Goal: Task Accomplishment & Management: Complete application form

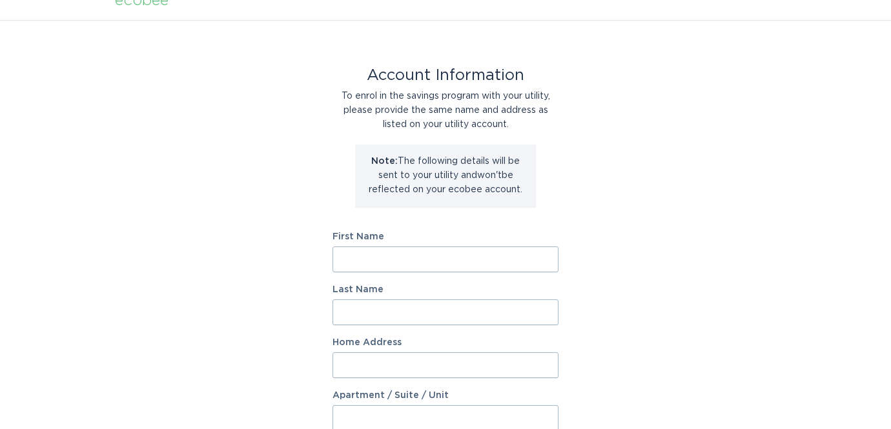
scroll to position [19, 0]
click at [371, 259] on input "First Name" at bounding box center [445, 260] width 226 height 26
type input "[PERSON_NAME]"
type input "[STREET_ADDRESS]"
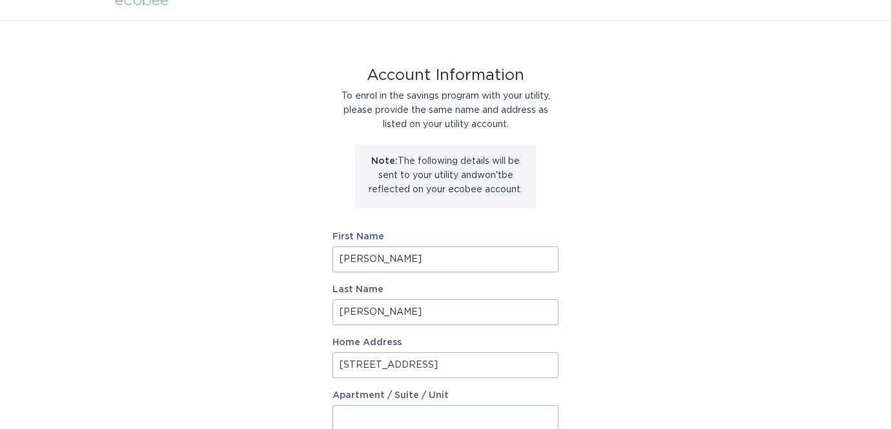
select select "US"
type input "Woodbury"
type input "55125"
select select "MN"
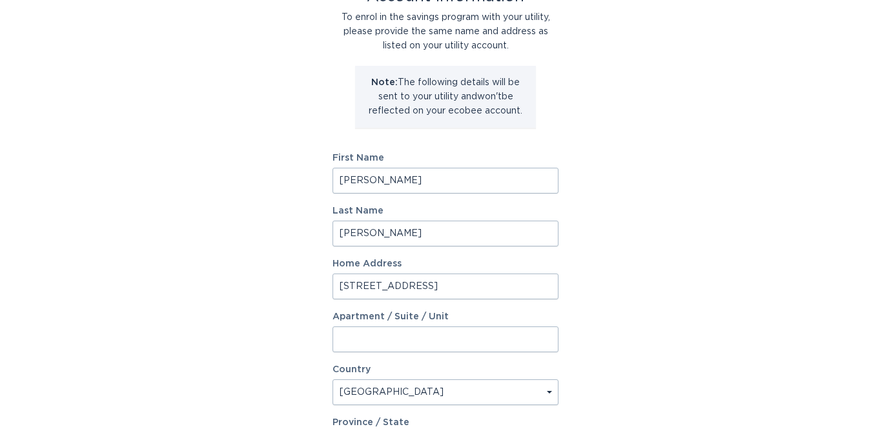
scroll to position [116, 0]
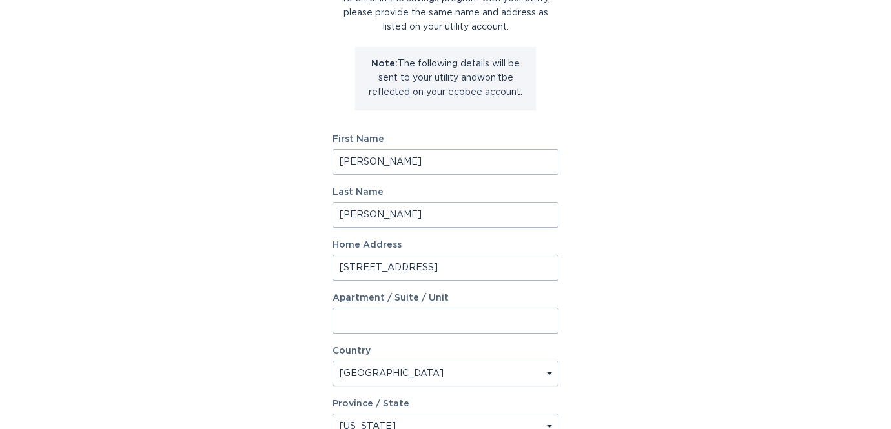
drag, startPoint x: 437, startPoint y: 272, endPoint x: 303, endPoint y: 268, distance: 134.3
click at [303, 269] on div "Account Information To enrol in the savings program with your utility, please p…" at bounding box center [445, 279] width 891 height 713
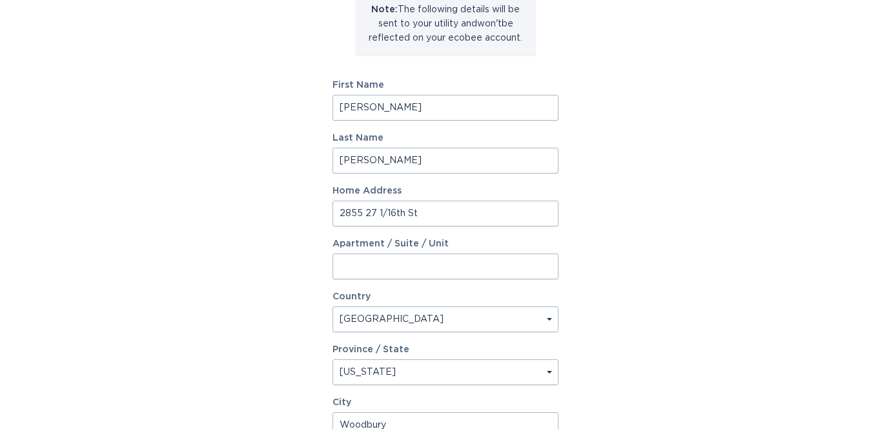
scroll to position [171, 0]
type input "2855 27 1/16th St"
click at [463, 368] on select "Select a province/state [US_STATE] [US_STATE] [US_STATE] [US_STATE] [US_STATE] …" at bounding box center [445, 372] width 226 height 26
select select "WI"
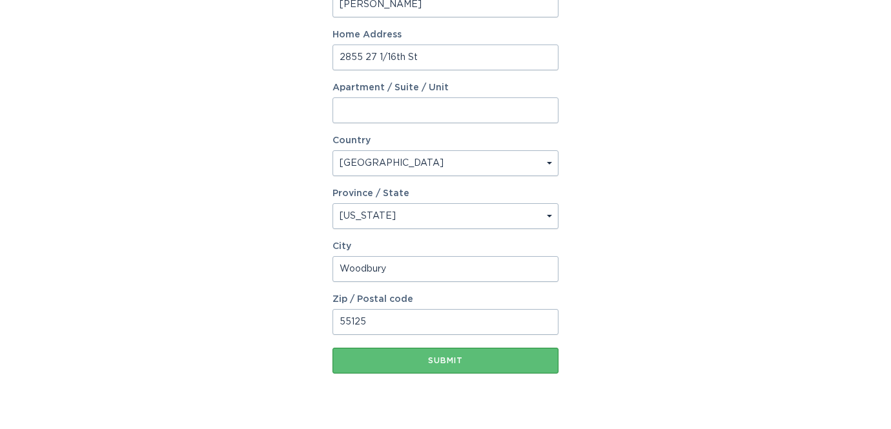
scroll to position [326, 0]
drag, startPoint x: 429, startPoint y: 270, endPoint x: 297, endPoint y: 259, distance: 132.8
click at [297, 259] on div "Account Information To enrol in the savings program with your utility, please p…" at bounding box center [445, 69] width 891 height 713
type input "Birchwood"
drag, startPoint x: 385, startPoint y: 322, endPoint x: 281, endPoint y: 318, distance: 104.0
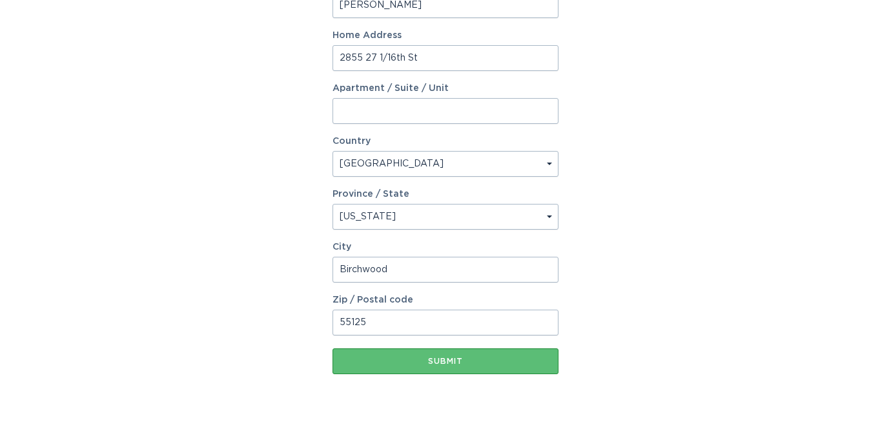
click at [290, 324] on div "Account Information To enrol in the savings program with your utility, please p…" at bounding box center [445, 69] width 891 height 713
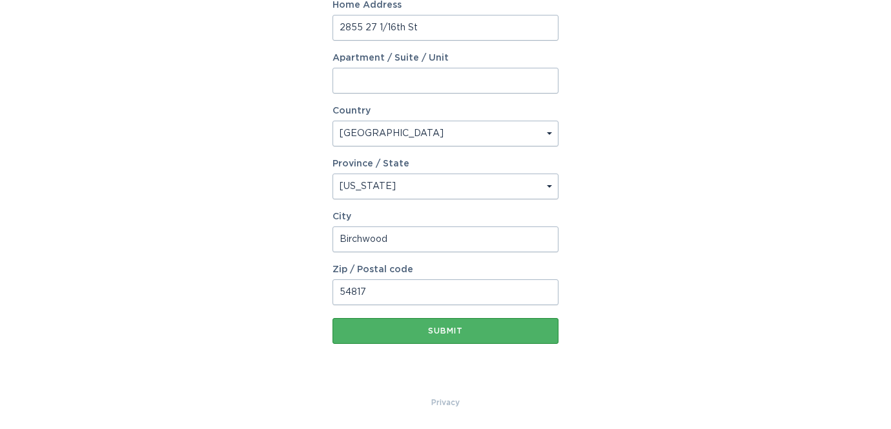
type input "54817"
click at [480, 332] on div "Submit" at bounding box center [445, 331] width 213 height 8
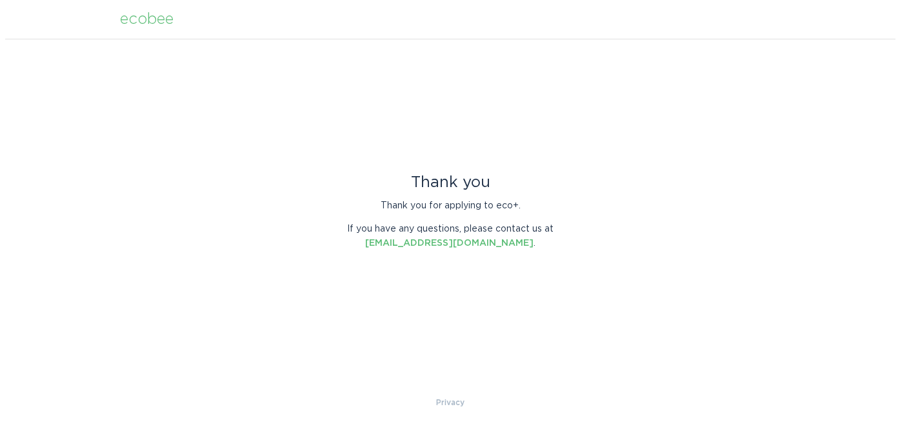
scroll to position [0, 0]
